Goal: Task Accomplishment & Management: Manage account settings

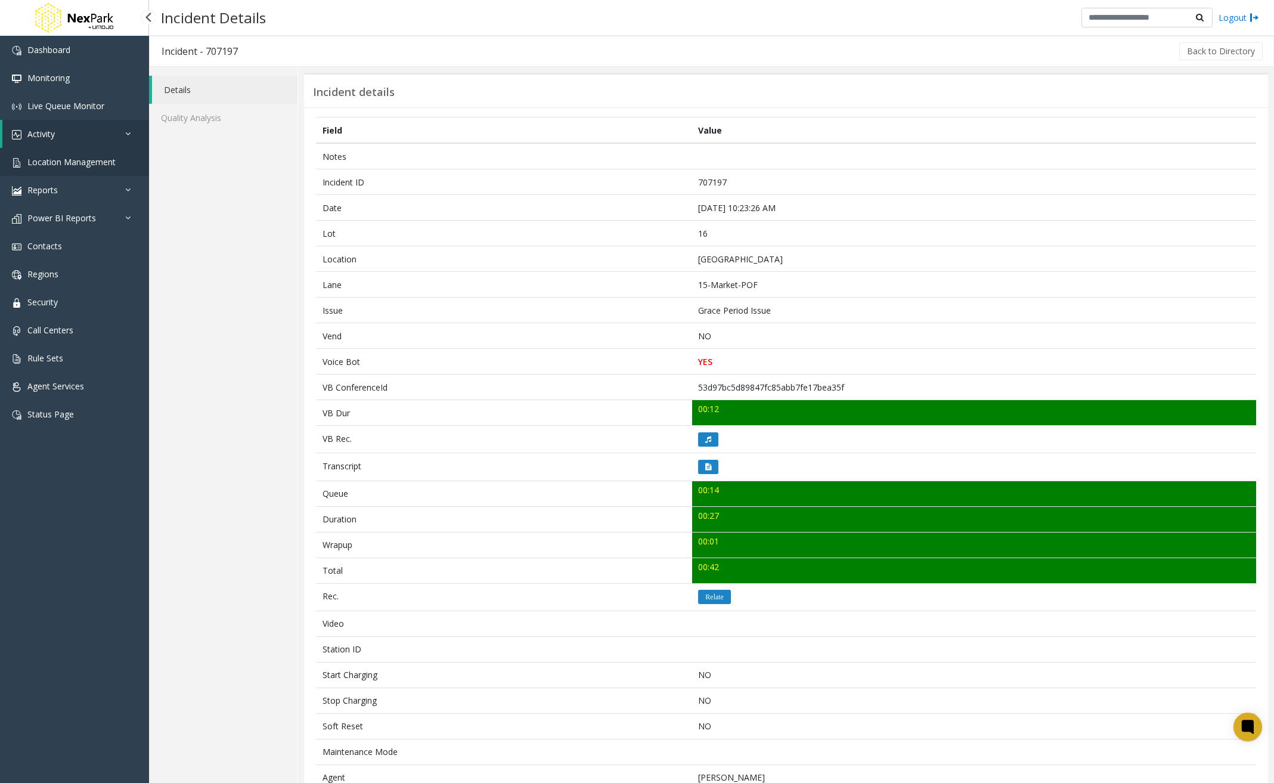
click at [88, 161] on span "Location Management" at bounding box center [71, 161] width 88 height 11
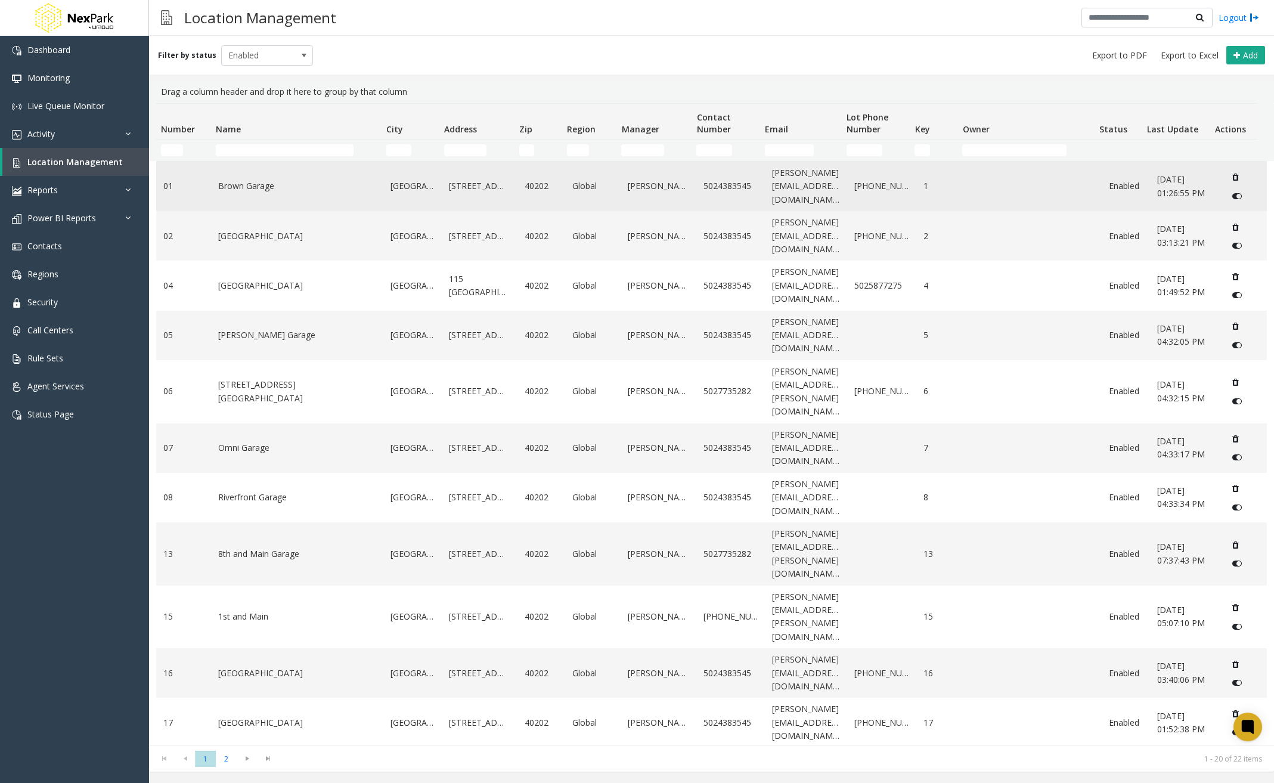
click at [330, 183] on link "Brown Garage" at bounding box center [296, 185] width 157 height 13
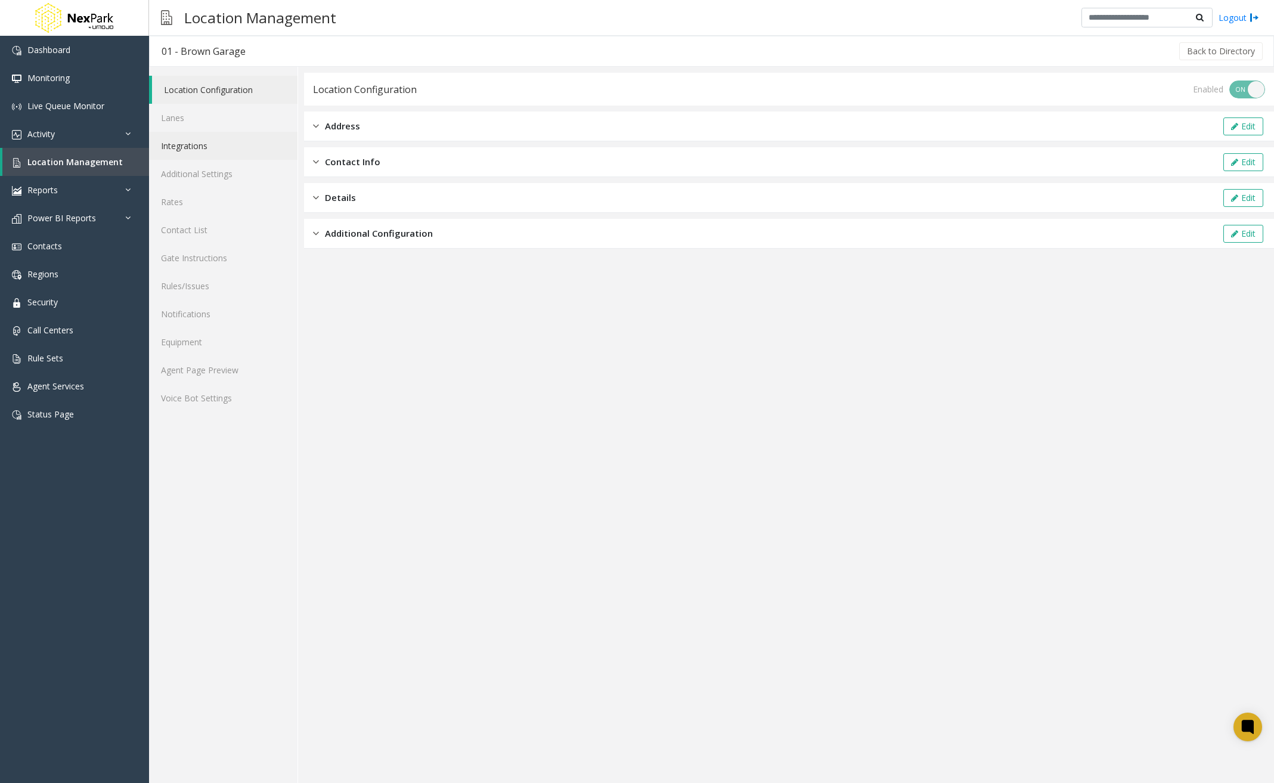
click at [204, 145] on link "Integrations" at bounding box center [223, 146] width 148 height 28
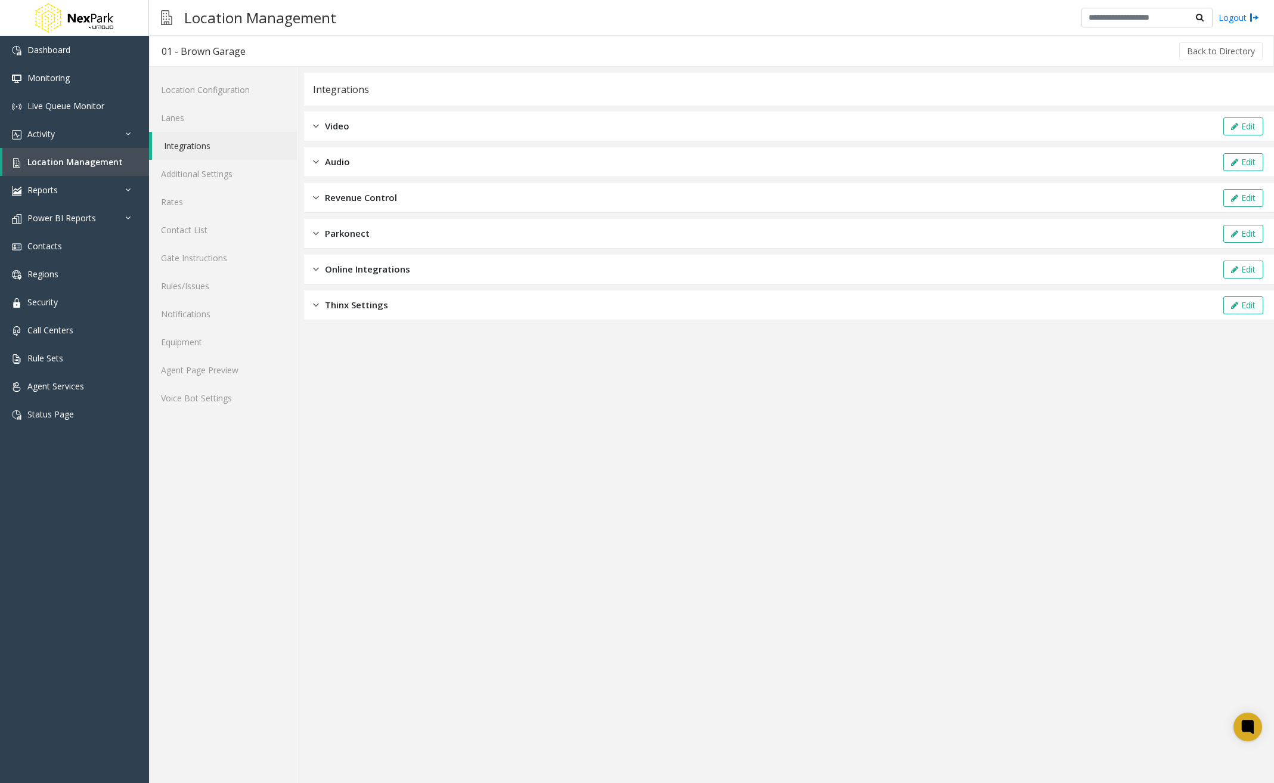
click at [408, 195] on div "Revenue Control Edit" at bounding box center [789, 198] width 970 height 30
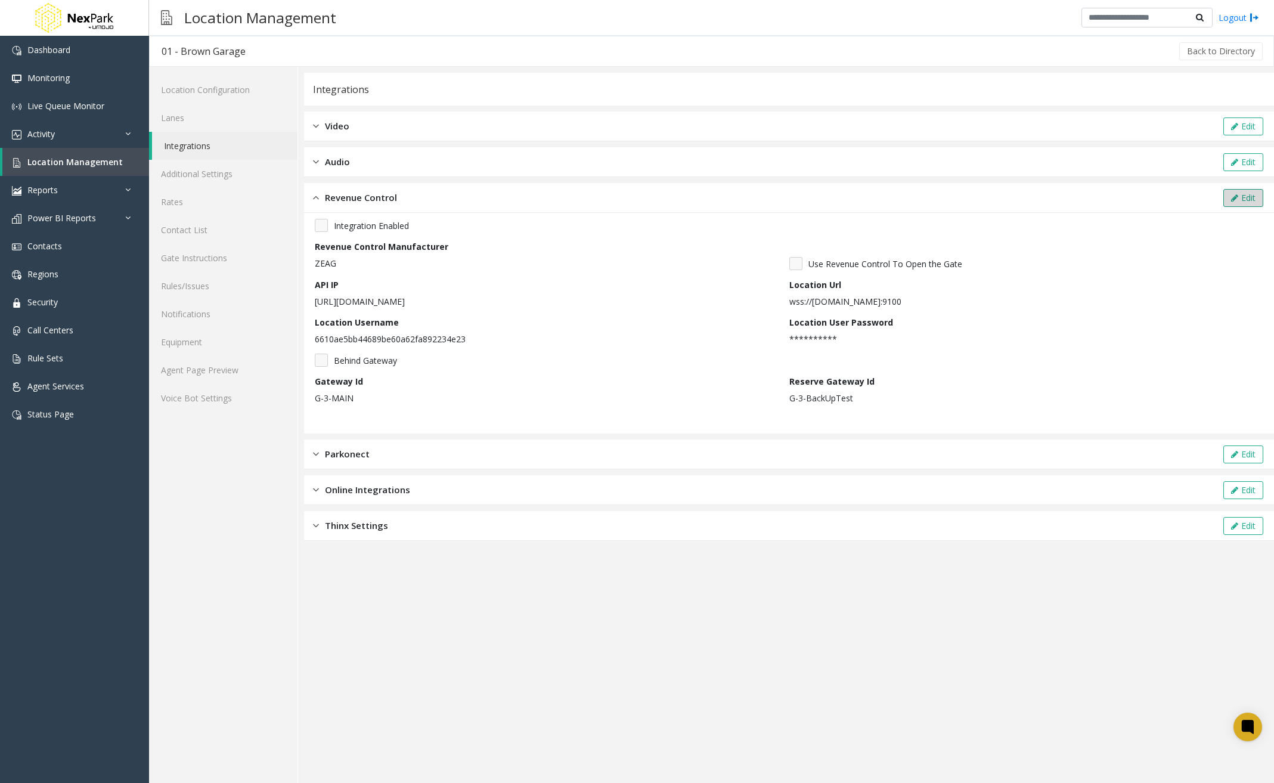
click at [1244, 193] on button "Edit" at bounding box center [1243, 198] width 40 height 18
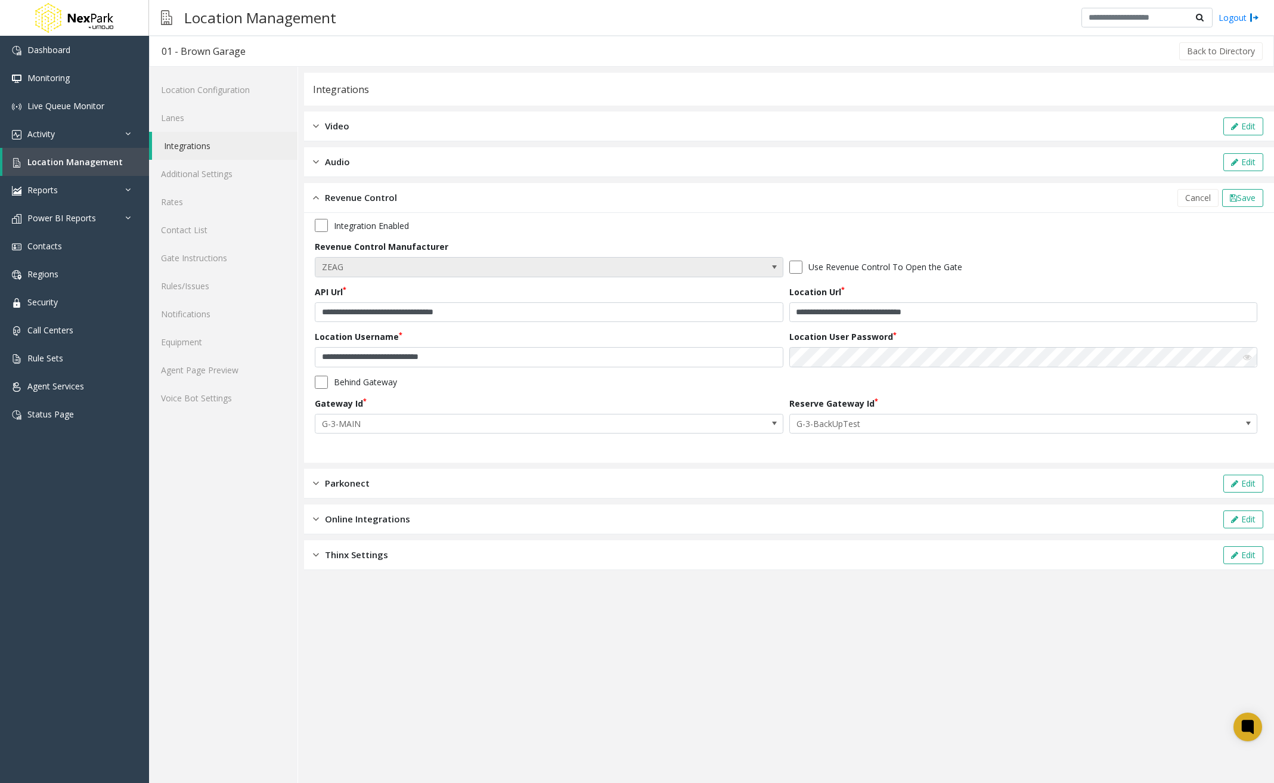
click at [779, 266] on span at bounding box center [774, 266] width 17 height 19
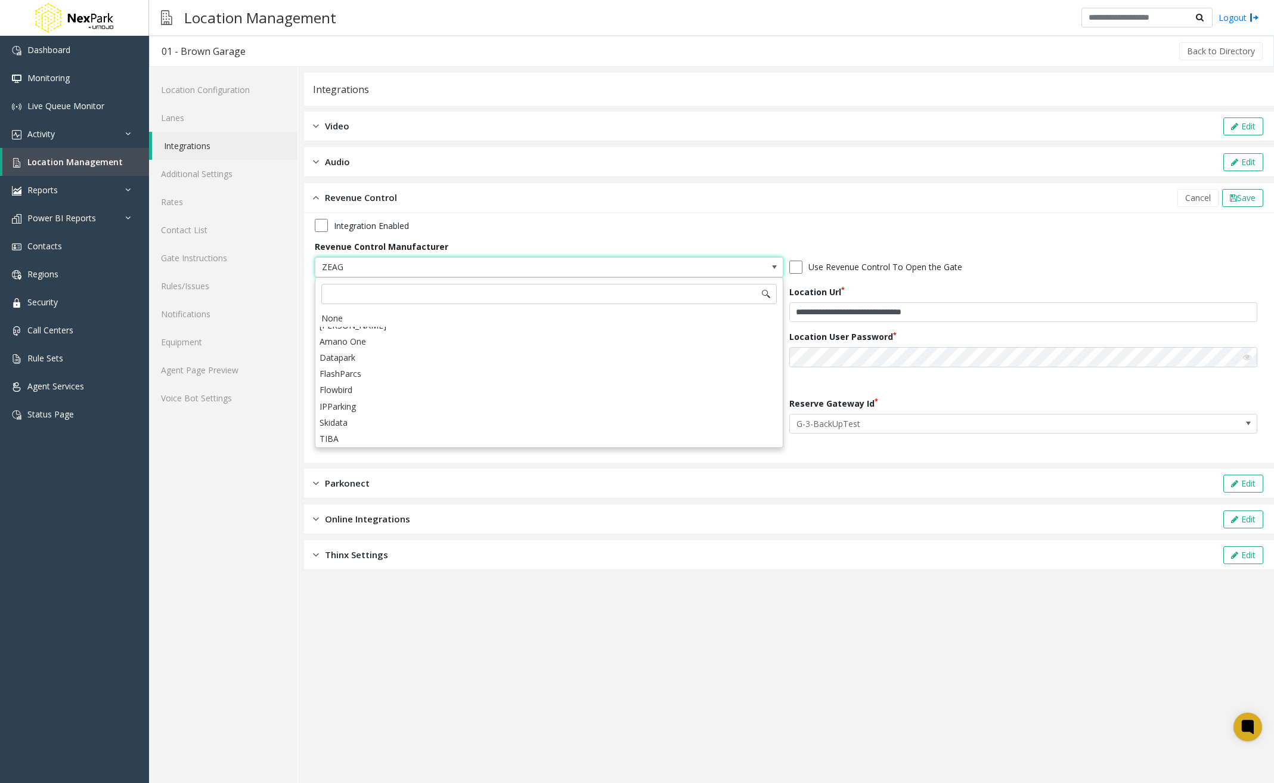
scroll to position [8, 0]
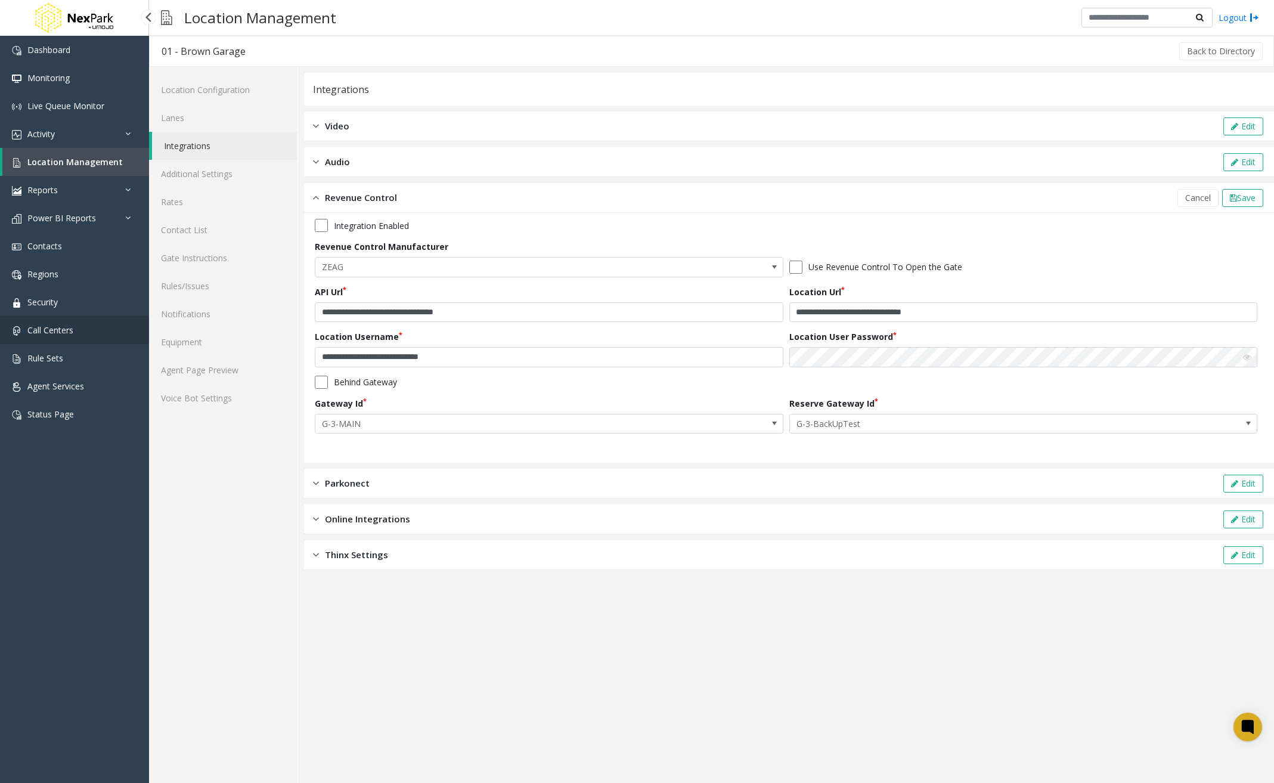
click at [73, 333] on span "Call Centers" at bounding box center [50, 329] width 46 height 11
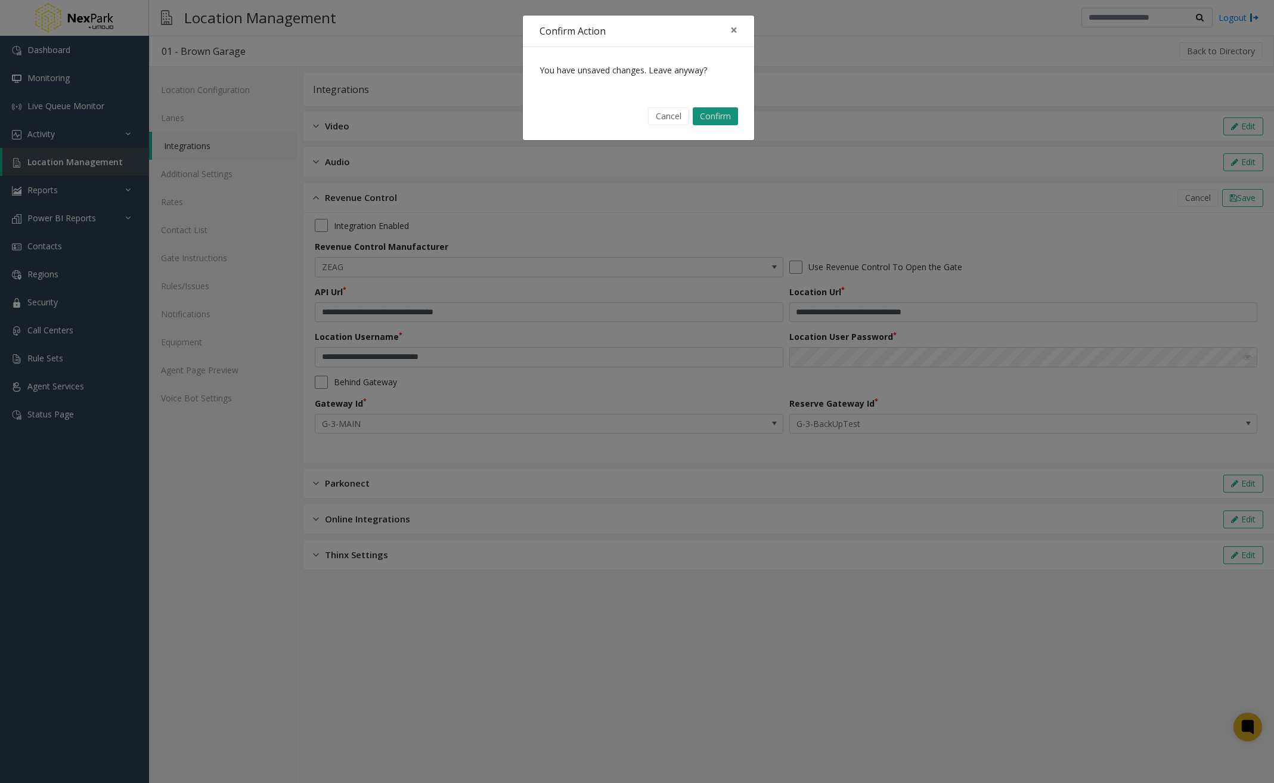
click at [725, 116] on button "Confirm" at bounding box center [715, 116] width 45 height 18
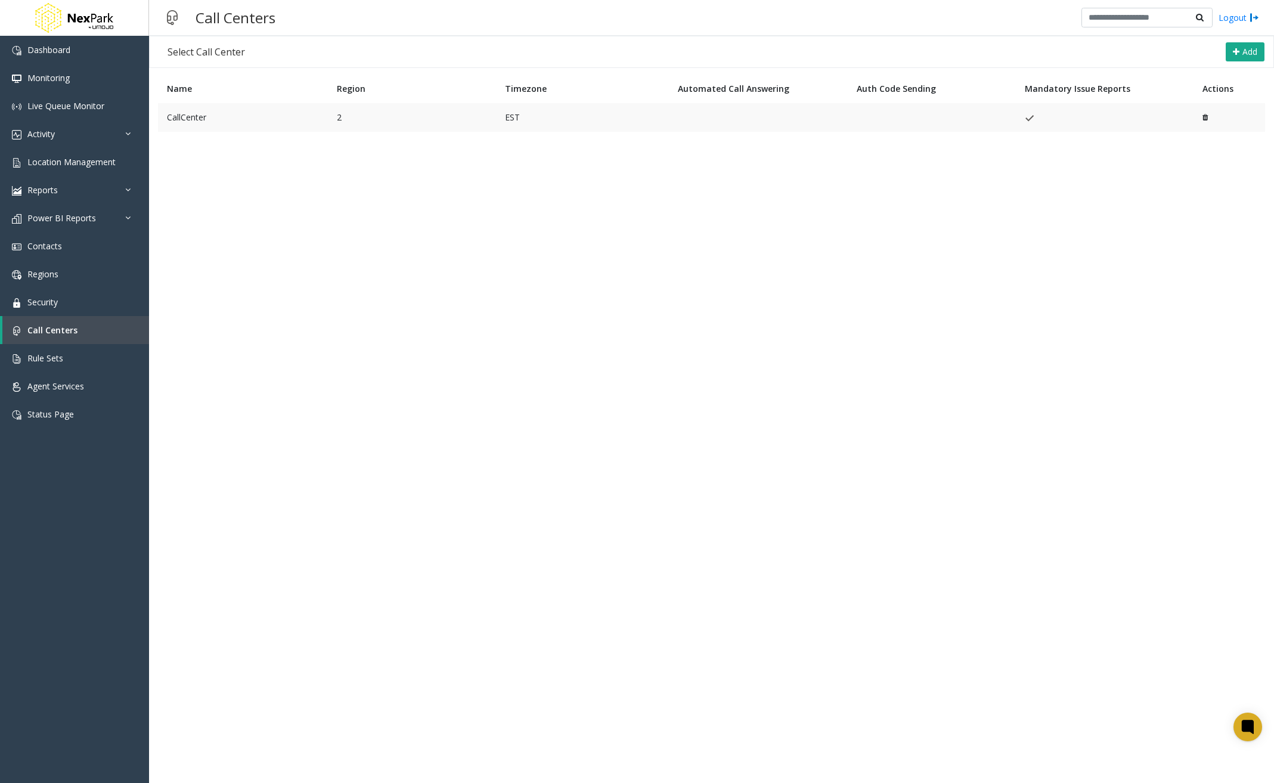
click at [276, 123] on td "CallCenter" at bounding box center [243, 117] width 170 height 29
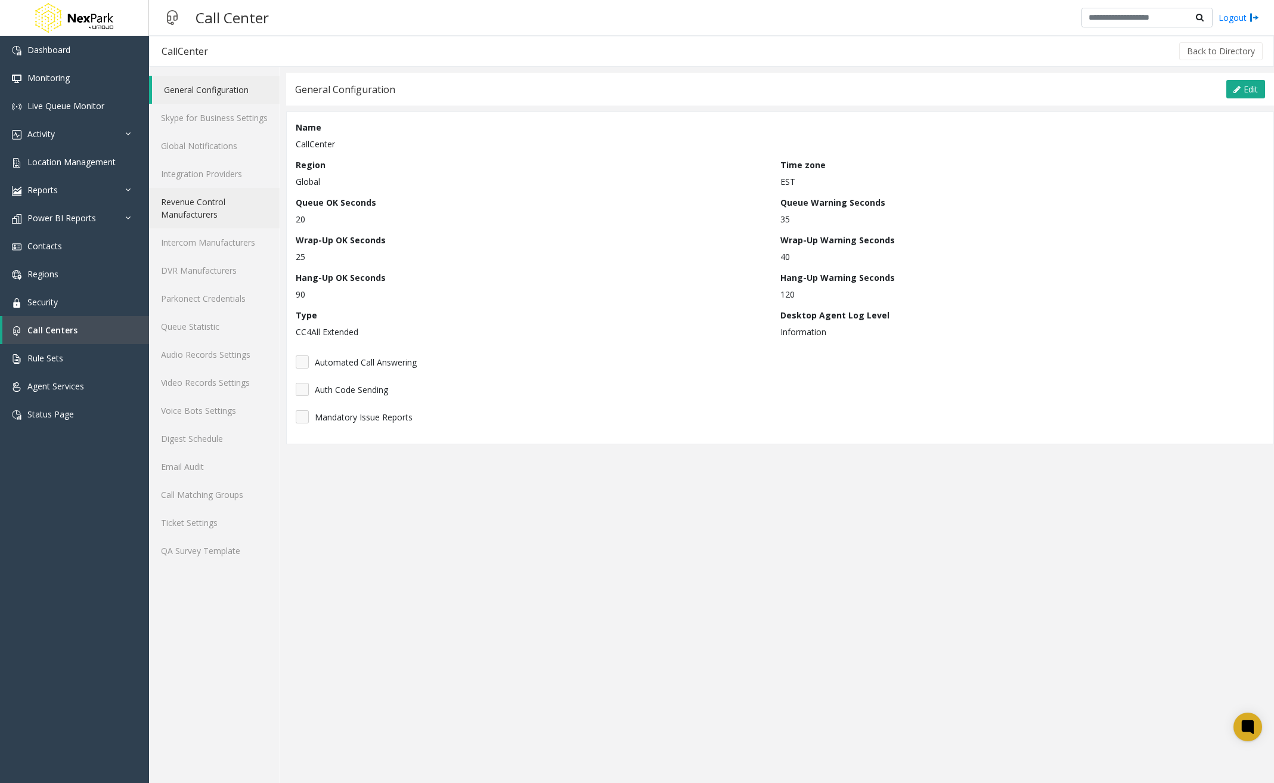
click at [212, 200] on link "Revenue Control Manufacturers" at bounding box center [214, 208] width 131 height 41
